Goal: Task Accomplishment & Management: Complete application form

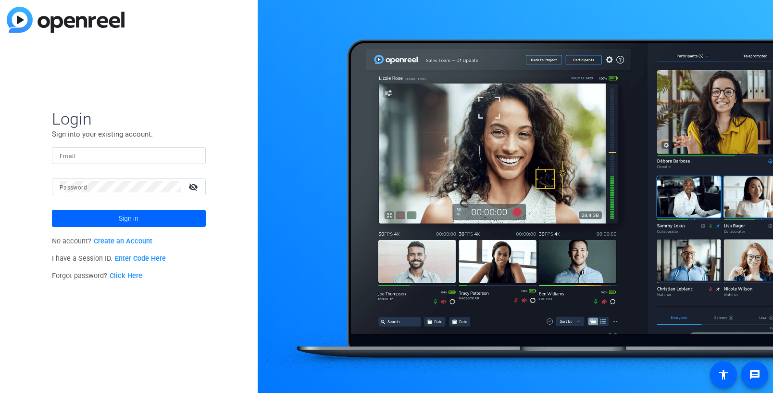
click at [104, 151] on input "Email" at bounding box center [129, 155] width 138 height 12
type input "[EMAIL_ADDRESS][DOMAIN_NAME]"
click at [52, 210] on button "Sign in" at bounding box center [129, 218] width 154 height 17
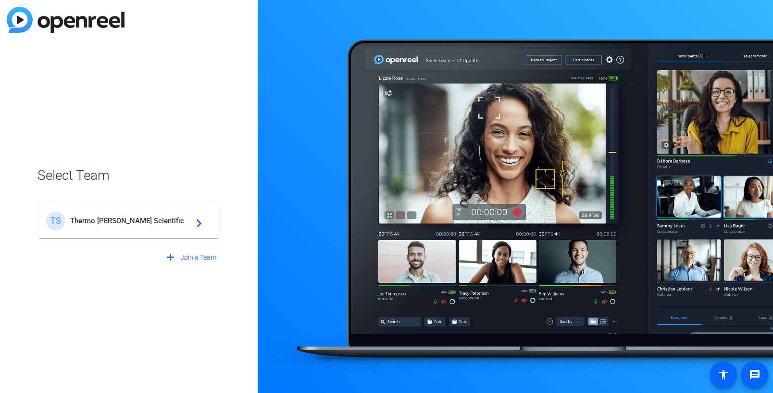
click at [128, 231] on mat-card-content "TS Thermo [PERSON_NAME] Scientific navigate_next" at bounding box center [128, 220] width 181 height 35
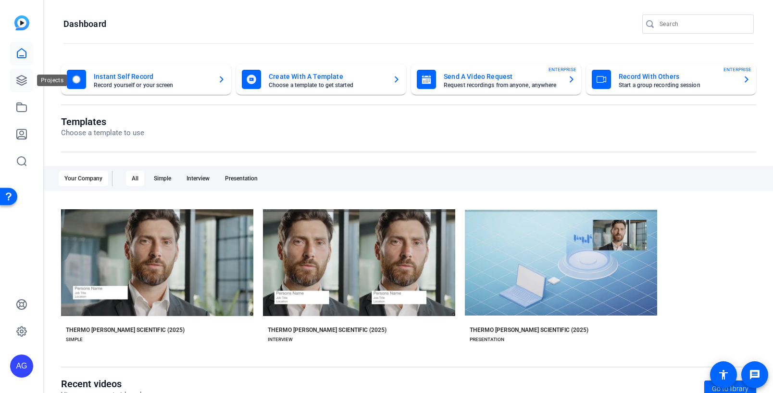
click at [25, 82] on icon at bounding box center [22, 81] width 12 height 12
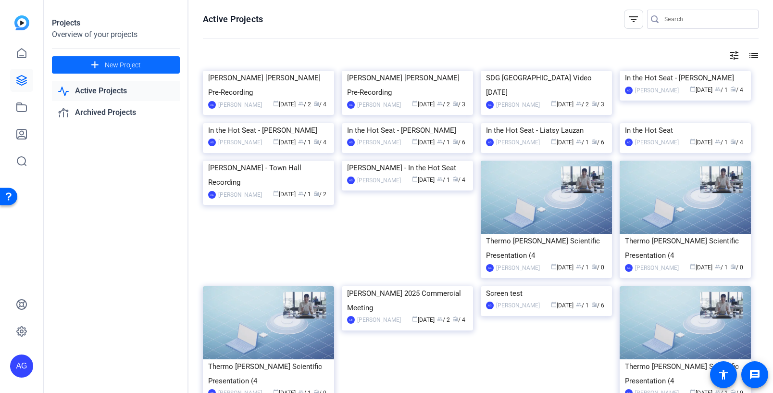
click at [109, 68] on span "New Project" at bounding box center [123, 65] width 36 height 10
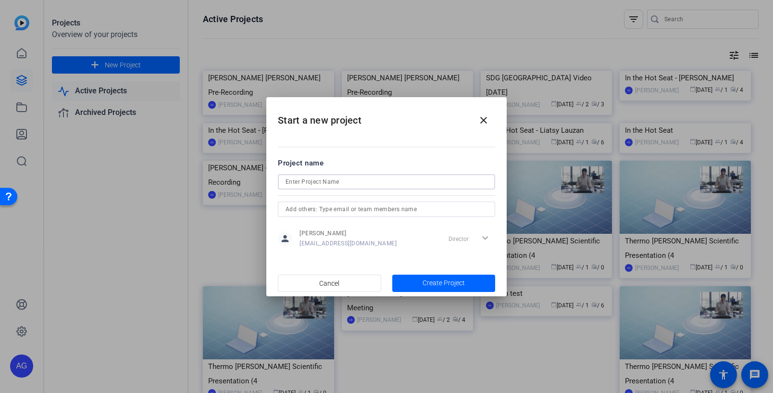
click at [332, 184] on input at bounding box center [387, 182] width 202 height 12
type input "World Transplant Games"
click at [422, 285] on span "button" at bounding box center [443, 283] width 103 height 23
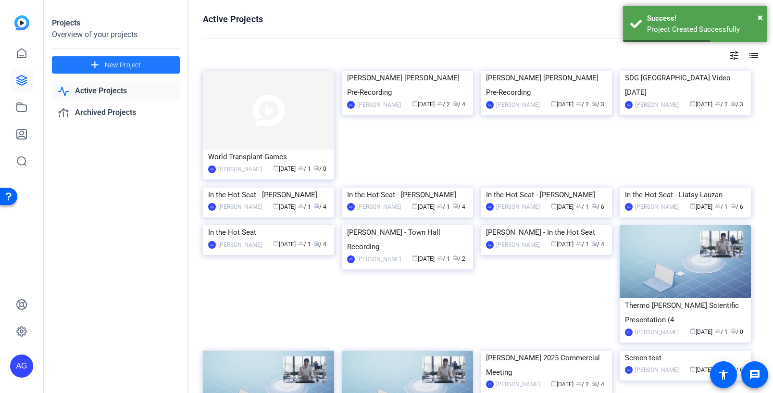
click at [232, 174] on div "AG [PERSON_NAME] calendar_today [DATE] group / 1 radio / 0" at bounding box center [268, 169] width 121 height 10
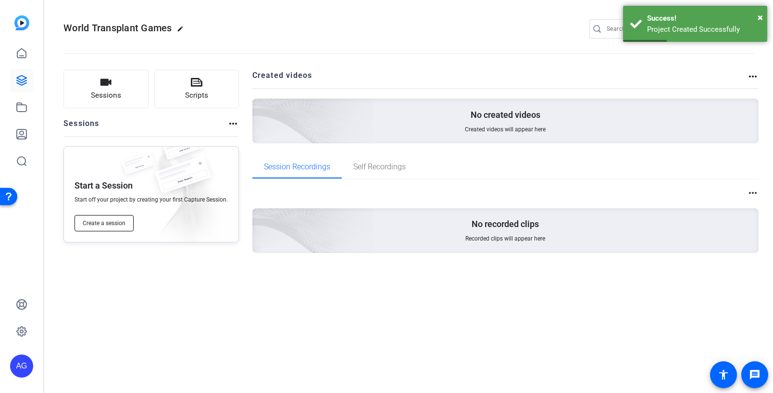
click at [124, 222] on span "Create a session" at bounding box center [104, 223] width 43 height 8
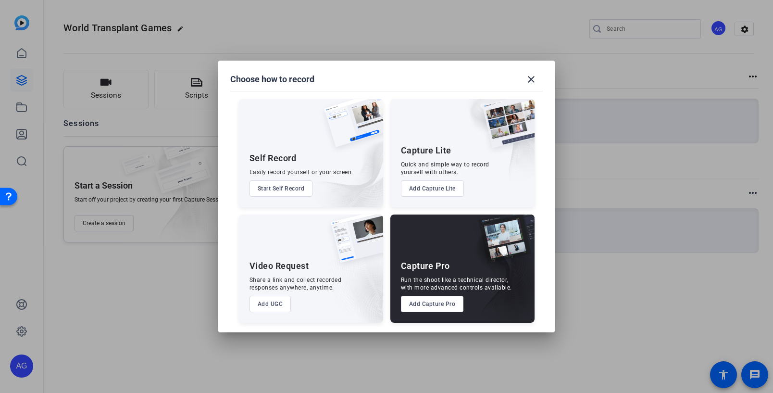
click at [436, 305] on button "Add Capture Pro" at bounding box center [432, 304] width 63 height 16
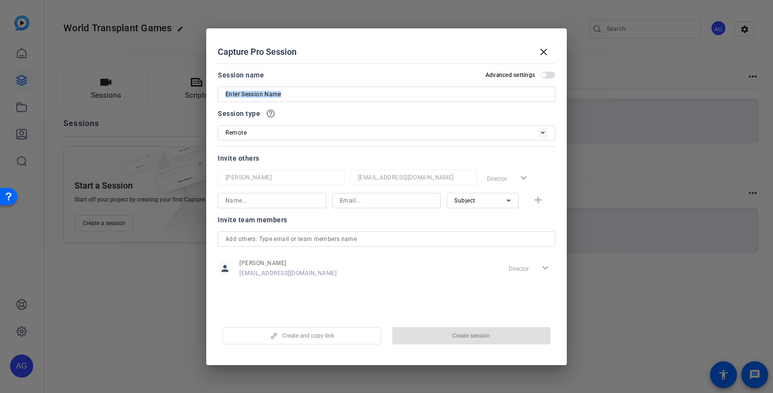
click at [330, 100] on mat-form-field at bounding box center [386, 94] width 337 height 15
click at [329, 95] on input at bounding box center [386, 94] width 322 height 12
click at [330, 95] on input at bounding box center [386, 94] width 322 height 12
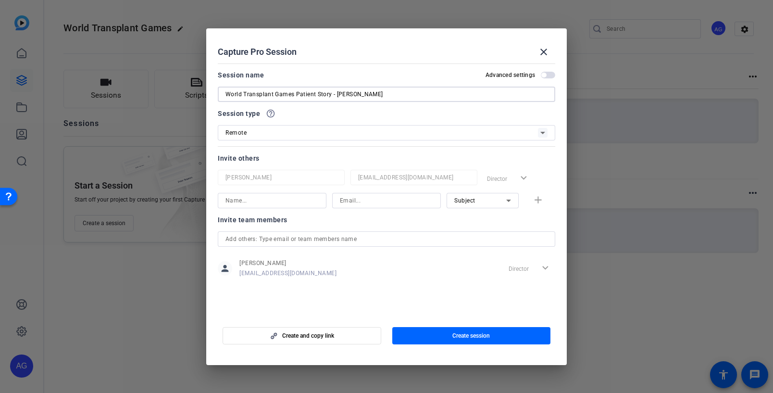
type input "World Transplant Games Patient Story - [PERSON_NAME]"
click at [357, 202] on input at bounding box center [386, 201] width 93 height 12
paste input "[PERSON_NAME][EMAIL_ADDRESS][PERSON_NAME][DOMAIN_NAME]"
type input "[PERSON_NAME][EMAIL_ADDRESS][PERSON_NAME][DOMAIN_NAME]"
click at [264, 204] on input at bounding box center [271, 201] width 93 height 12
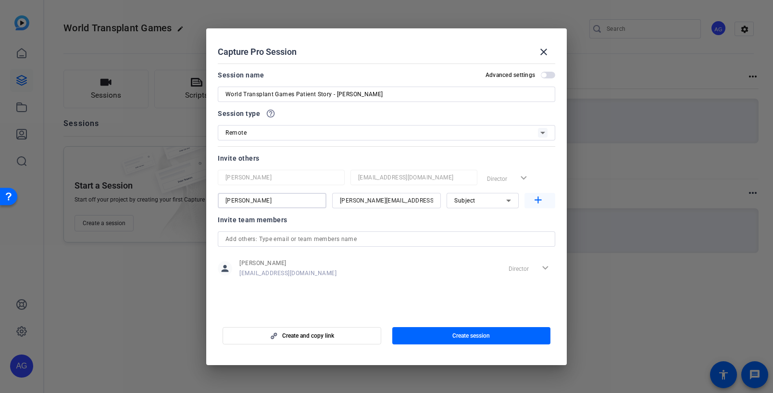
type input "[PERSON_NAME]"
click at [538, 204] on mat-icon "add" at bounding box center [538, 200] width 12 height 12
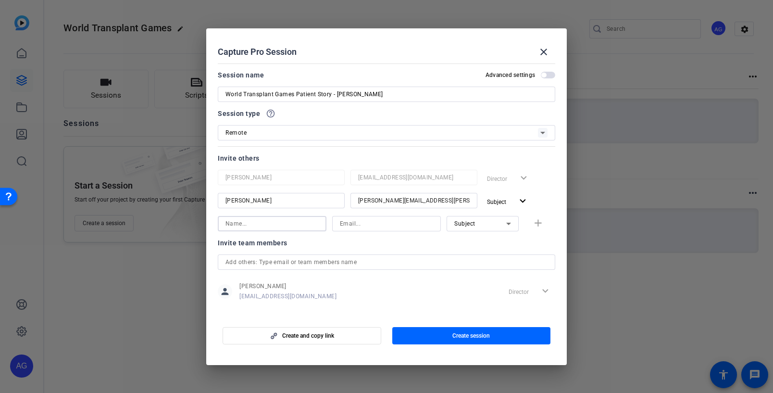
click at [263, 225] on input at bounding box center [271, 224] width 93 height 12
type input "[PERSON_NAME]"
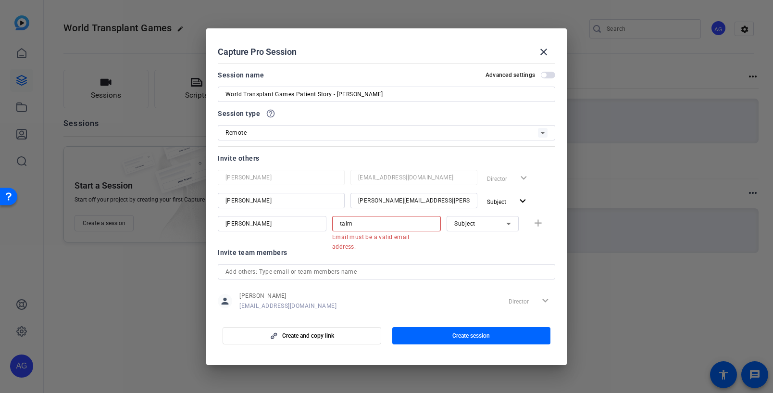
click at [383, 224] on input "talm" at bounding box center [386, 224] width 93 height 12
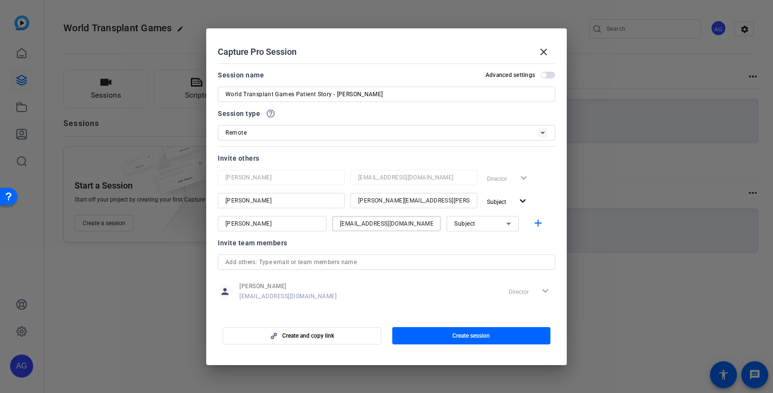
type input "[EMAIL_ADDRESS][DOMAIN_NAME]"
click at [486, 222] on div "Subject" at bounding box center [480, 223] width 52 height 12
click at [503, 245] on mat-option "Collaborator" at bounding box center [478, 242] width 72 height 15
click at [526, 224] on span "button" at bounding box center [539, 223] width 31 height 23
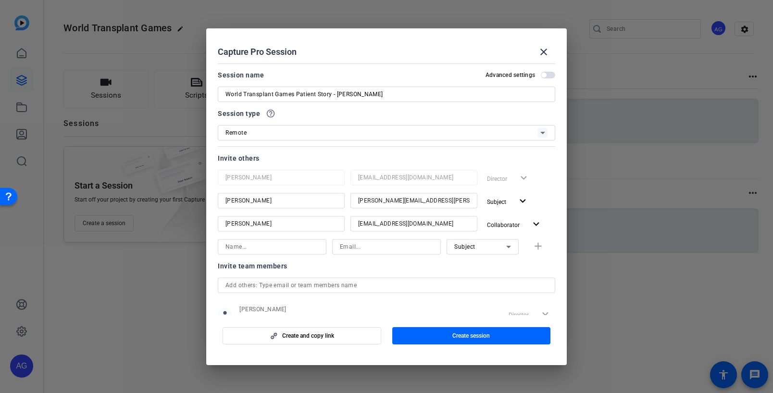
click at [298, 250] on input at bounding box center [271, 247] width 93 height 12
click at [548, 75] on span "button" at bounding box center [548, 75] width 14 height 7
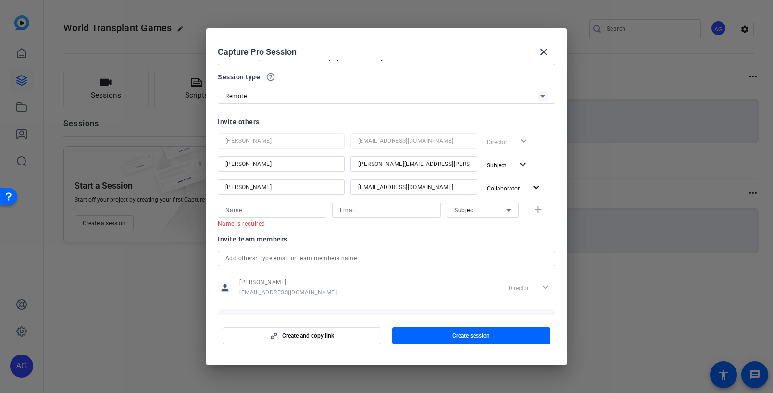
scroll to position [86, 0]
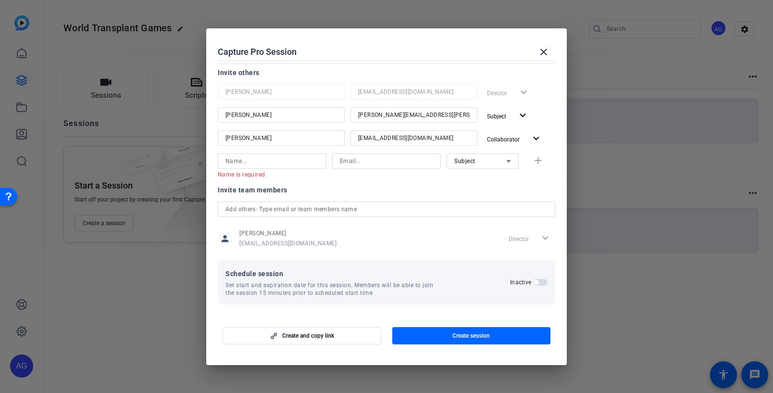
click at [548, 281] on div "Schedule session Set start and expiration date for this session. Members will b…" at bounding box center [386, 282] width 337 height 44
click at [547, 281] on div "Schedule session Set start and expiration date for this session. Members will b…" at bounding box center [386, 282] width 337 height 44
click at [542, 285] on button "Inactive" at bounding box center [540, 282] width 14 height 7
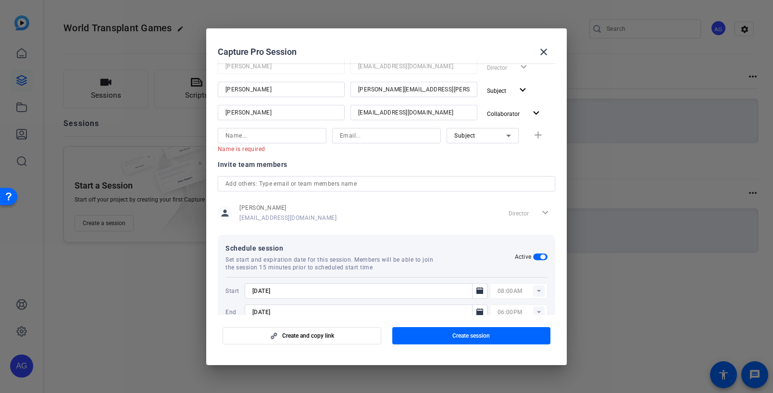
scroll to position [134, 0]
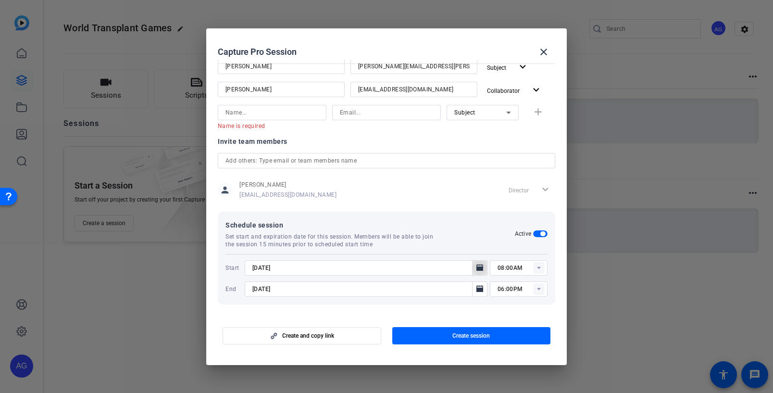
click at [479, 268] on mat-icon "Open calendar" at bounding box center [480, 268] width 12 height 12
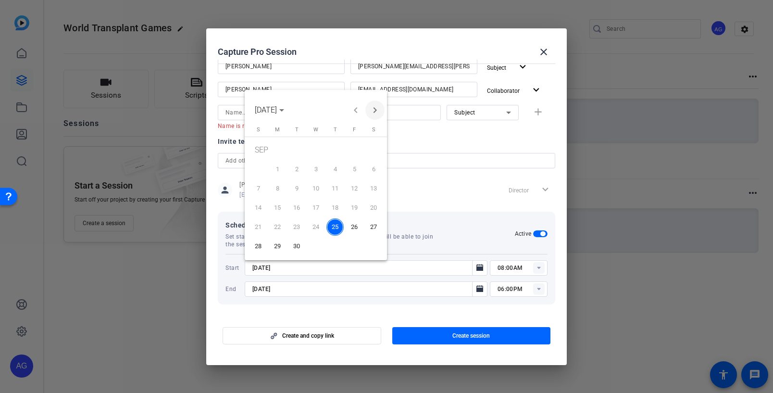
click at [374, 114] on span "Next month" at bounding box center [374, 109] width 19 height 19
click at [360, 151] on span "3" at bounding box center [354, 151] width 17 height 20
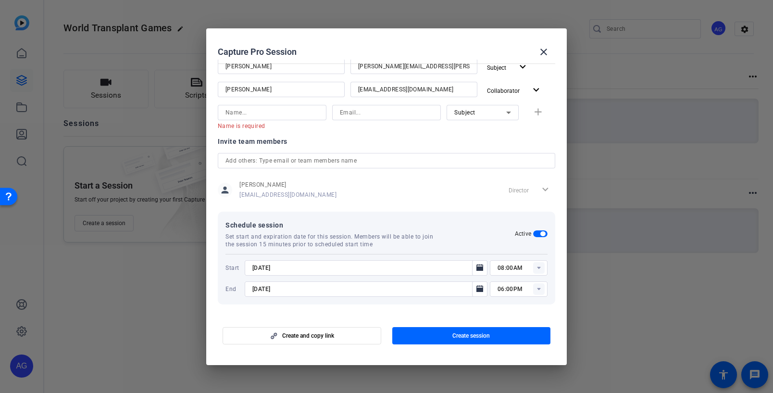
type input "[DATE]"
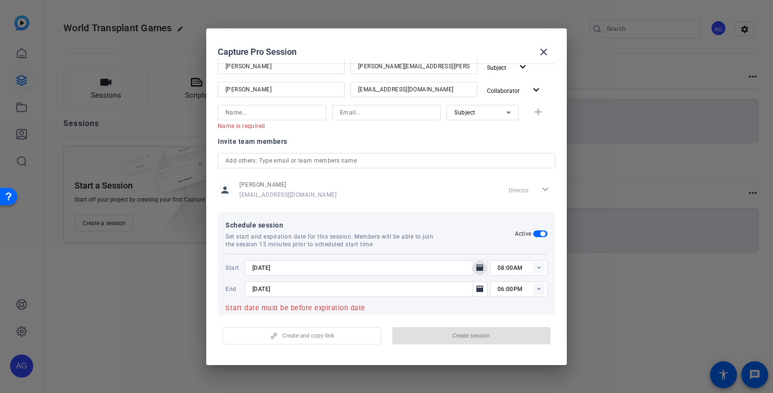
click at [540, 267] on input "08:00AM" at bounding box center [523, 268] width 50 height 12
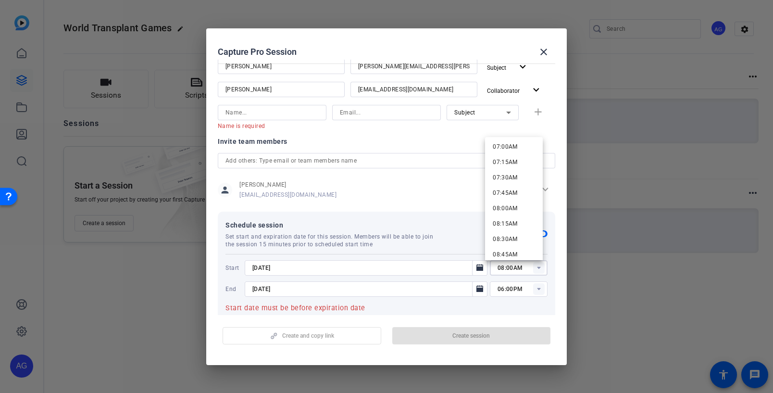
scroll to position [481, 0]
click at [523, 226] on mat-option "09:00AM" at bounding box center [514, 221] width 58 height 15
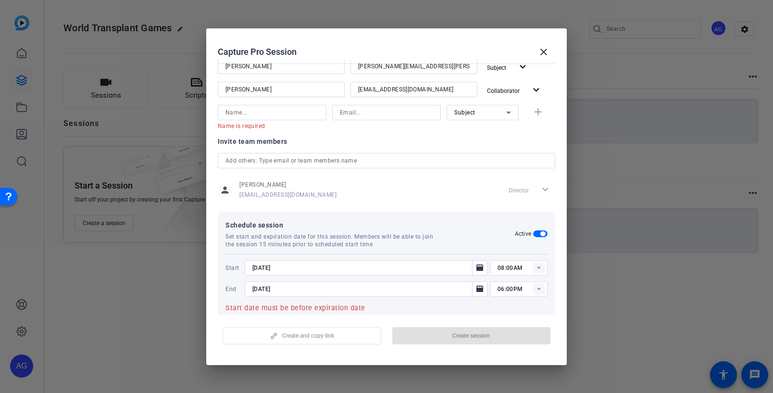
type input "09:00AM"
click at [476, 291] on icon "Open calendar" at bounding box center [479, 288] width 7 height 7
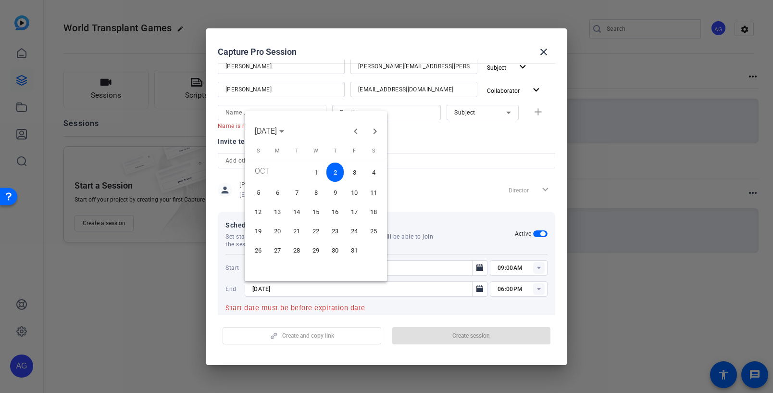
click at [353, 170] on span "3" at bounding box center [354, 172] width 17 height 20
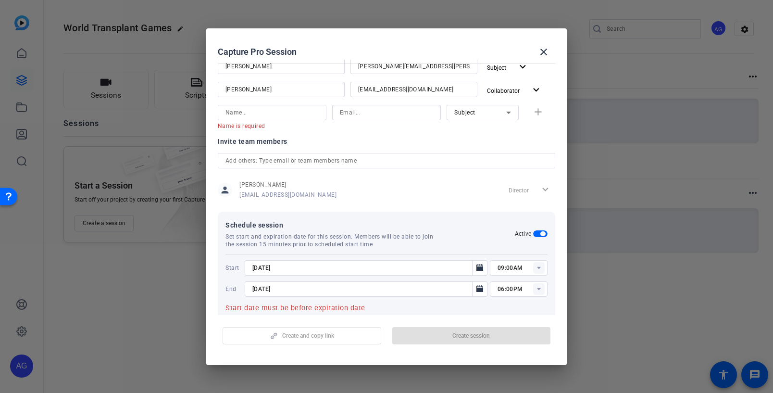
type input "[DATE]"
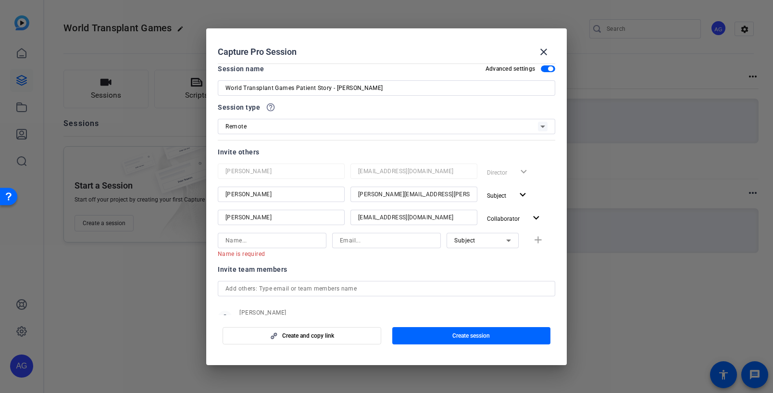
scroll to position [0, 0]
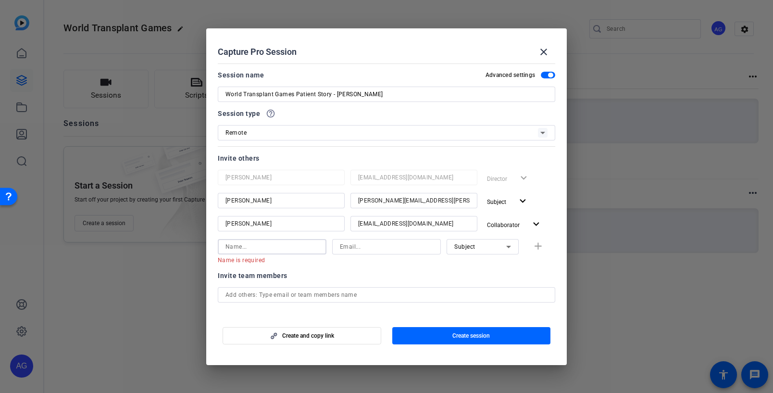
click at [270, 249] on input at bounding box center [271, 247] width 93 height 12
type input "J"
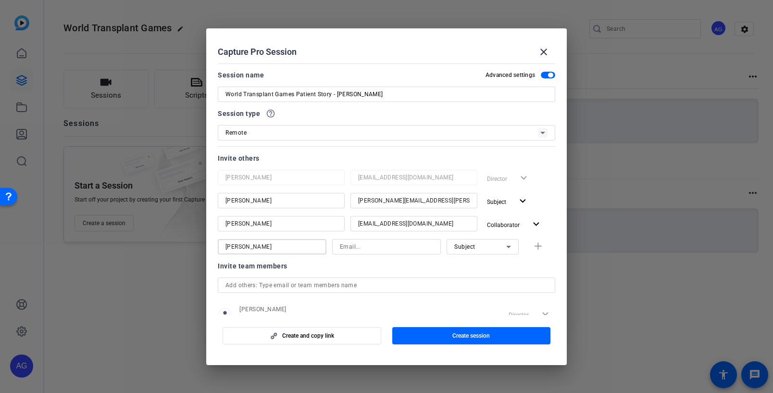
type input "[PERSON_NAME]"
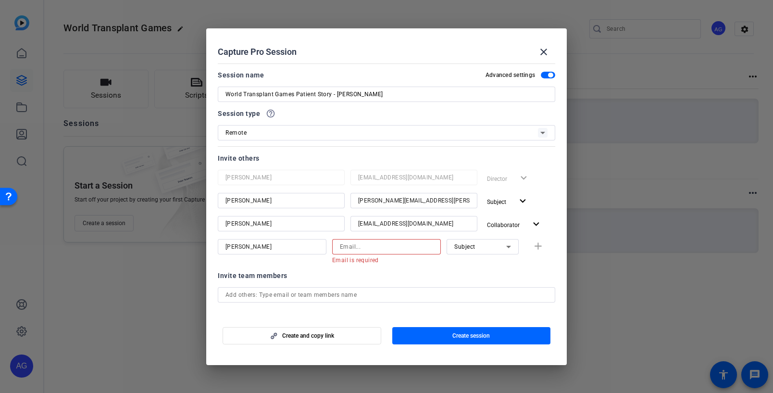
click at [391, 248] on input at bounding box center [386, 247] width 93 height 12
paste input "[EMAIL_ADDRESS][DOMAIN_NAME]"
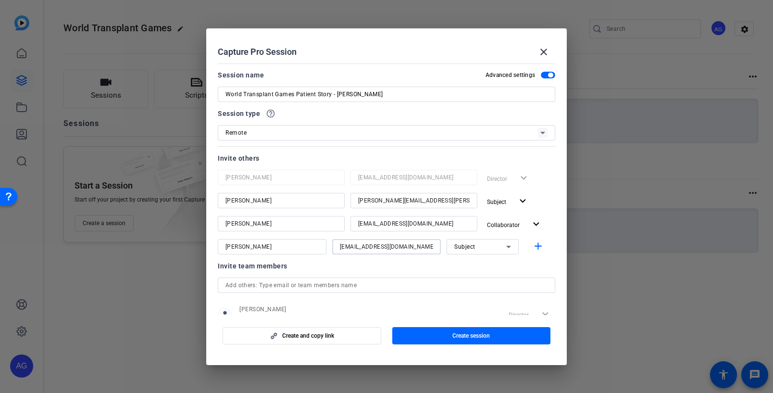
type input "[EMAIL_ADDRESS][DOMAIN_NAME]"
click at [470, 246] on span "Subject" at bounding box center [464, 246] width 21 height 7
click at [475, 282] on mat-option "Watcher" at bounding box center [478, 281] width 72 height 15
click at [532, 248] on mat-icon "add" at bounding box center [538, 246] width 12 height 12
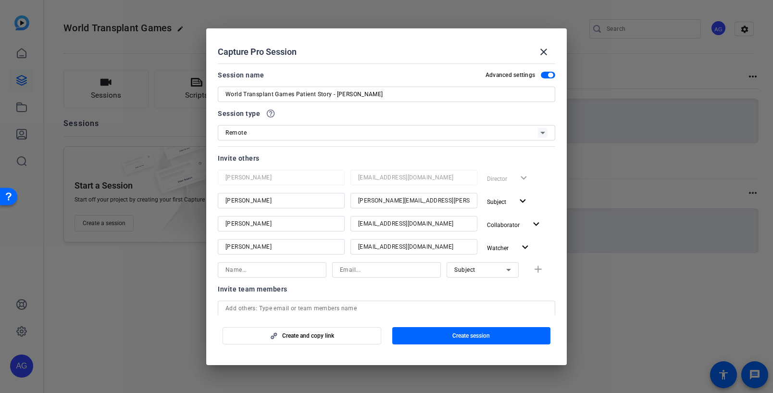
click at [251, 268] on input at bounding box center [271, 270] width 93 height 12
type input "[PERSON_NAME]"
click at [378, 272] on input at bounding box center [386, 270] width 93 height 12
paste input "[EMAIL_ADDRESS][DOMAIN_NAME]"
type input "[EMAIL_ADDRESS][DOMAIN_NAME]"
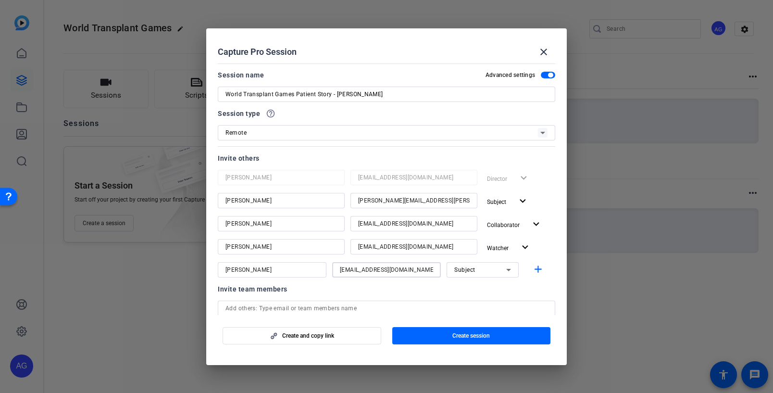
click at [490, 269] on div "Subject" at bounding box center [480, 269] width 52 height 12
click at [480, 304] on mat-option "Watcher" at bounding box center [478, 304] width 72 height 15
click at [533, 262] on span "button" at bounding box center [539, 269] width 31 height 23
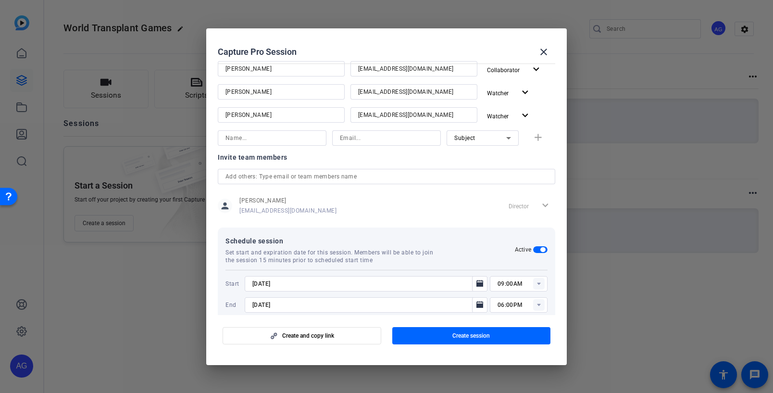
scroll to position [171, 0]
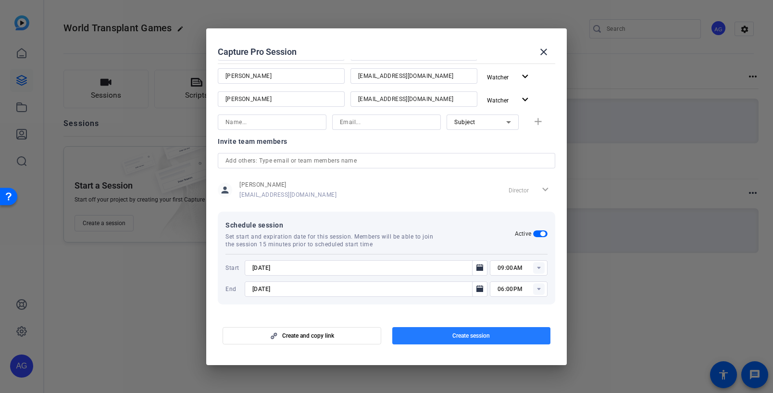
click at [472, 337] on span "Create session" at bounding box center [470, 336] width 37 height 8
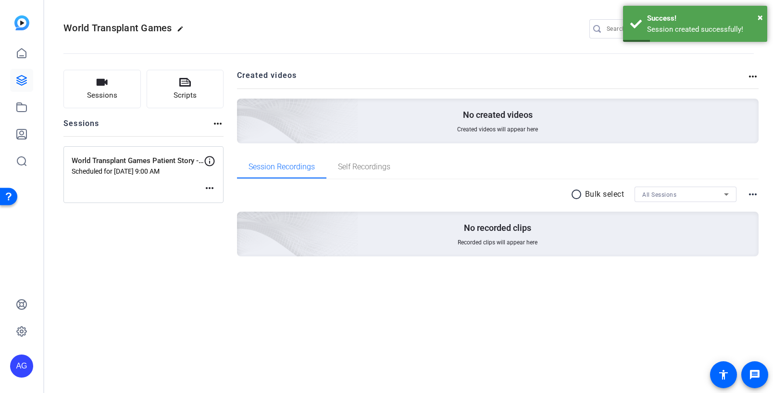
click at [217, 184] on div "World Transplant Games Patient Story - [PERSON_NAME] Scheduled for [DATE] 9:00 …" at bounding box center [143, 174] width 160 height 57
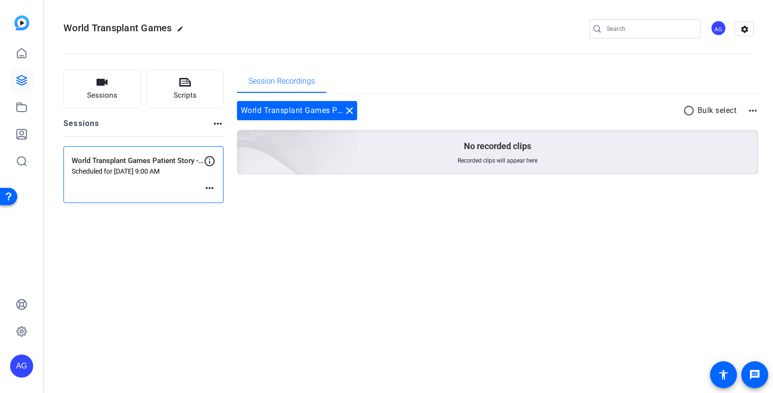
click at [211, 189] on mat-icon "more_horiz" at bounding box center [210, 188] width 12 height 12
click at [227, 203] on span "Edit Session" at bounding box center [234, 203] width 44 height 12
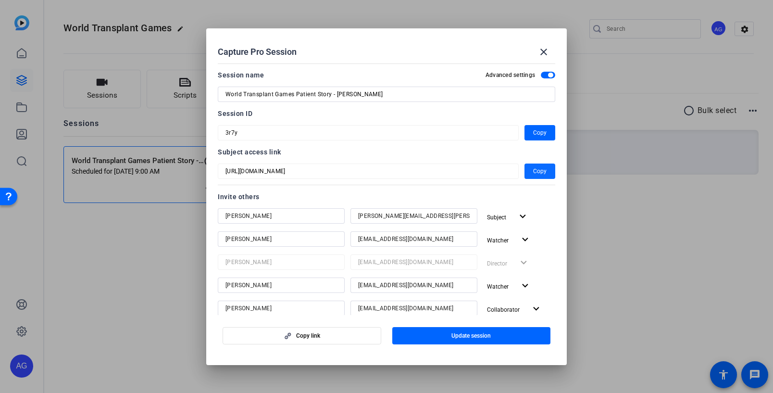
click at [524, 170] on span "button" at bounding box center [539, 171] width 31 height 23
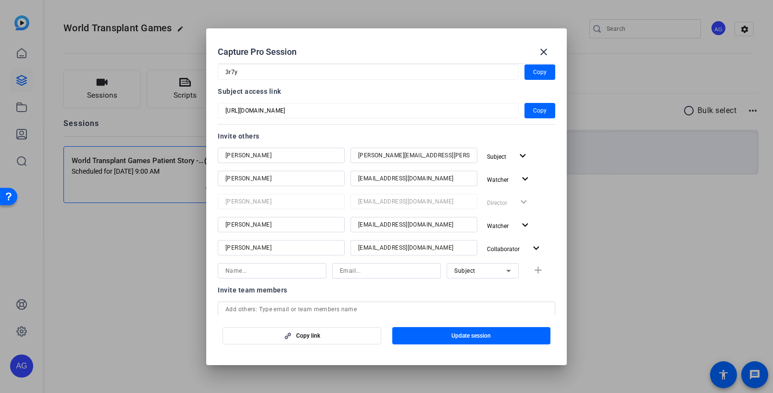
scroll to position [144, 0]
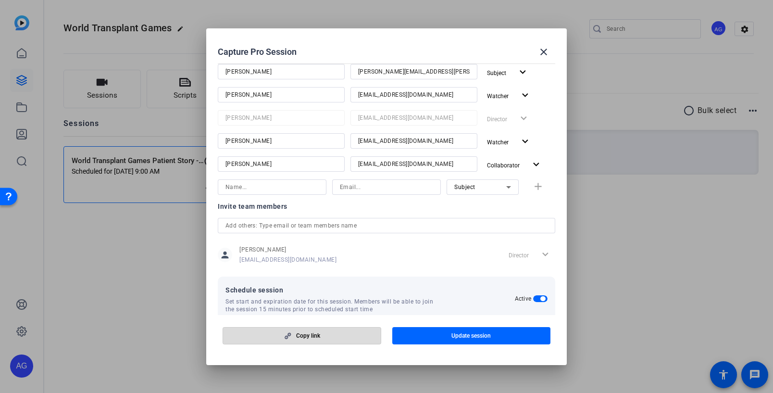
click at [309, 333] on span "Copy link" at bounding box center [308, 336] width 24 height 8
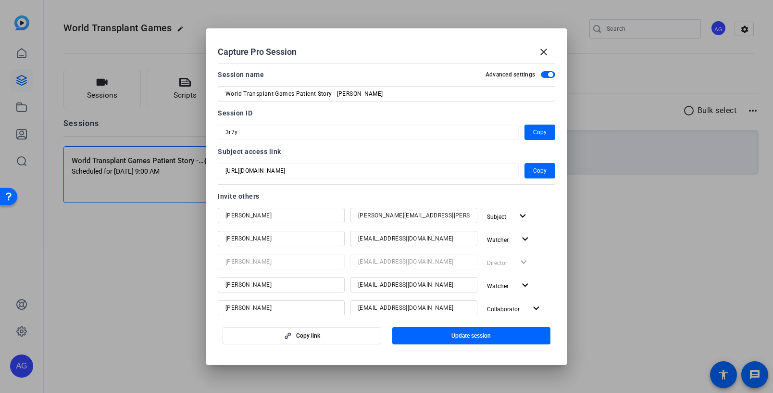
scroll to position [0, 0]
click at [537, 55] on span at bounding box center [543, 51] width 23 height 23
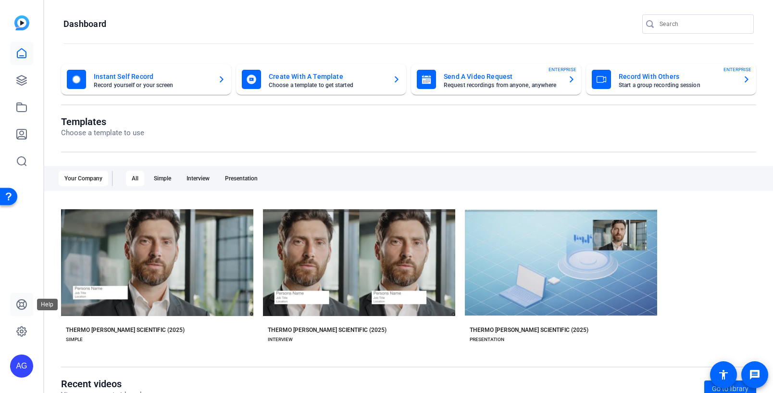
click at [26, 308] on icon at bounding box center [22, 305] width 12 height 12
